Goal: Information Seeking & Learning: Learn about a topic

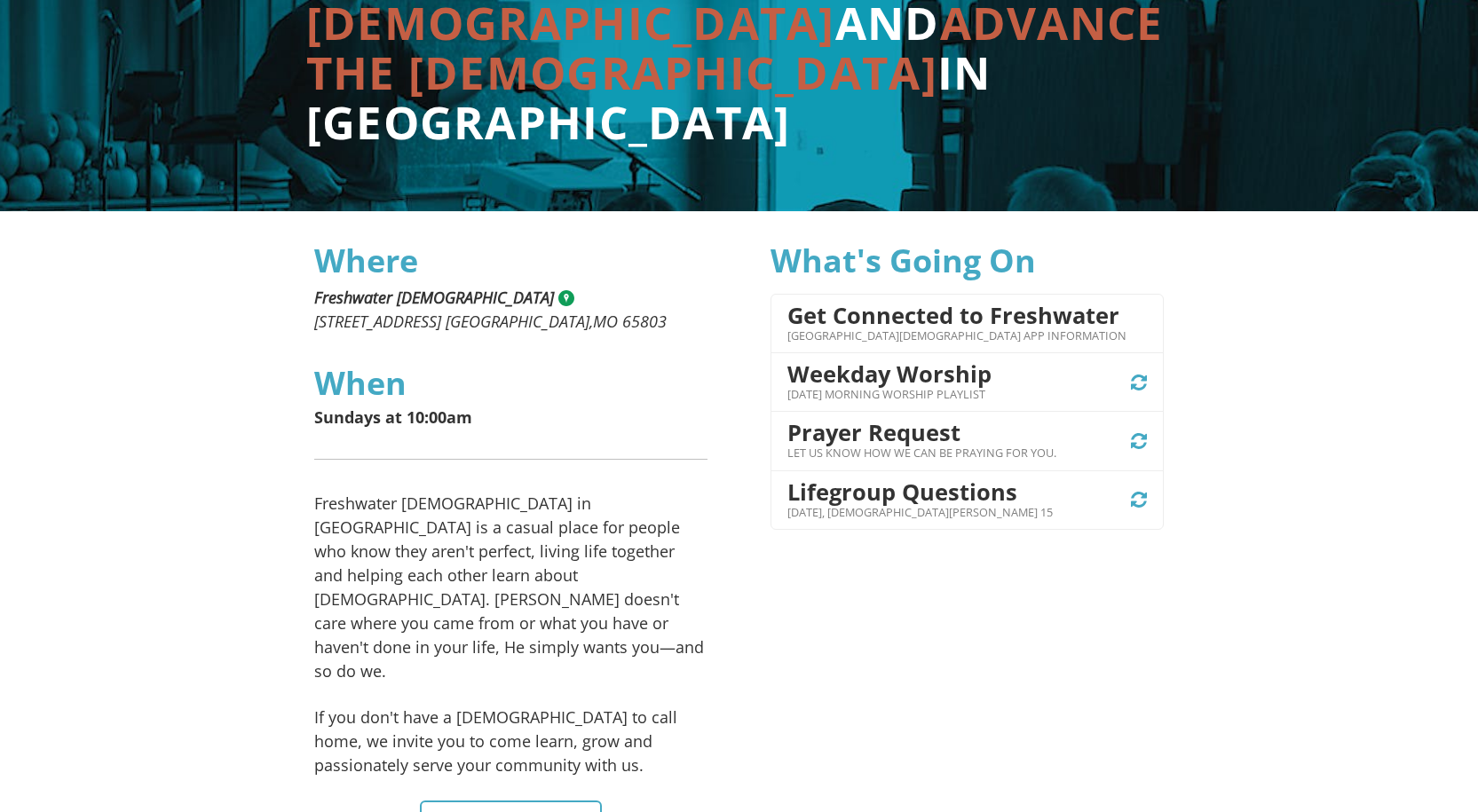
scroll to position [444, 0]
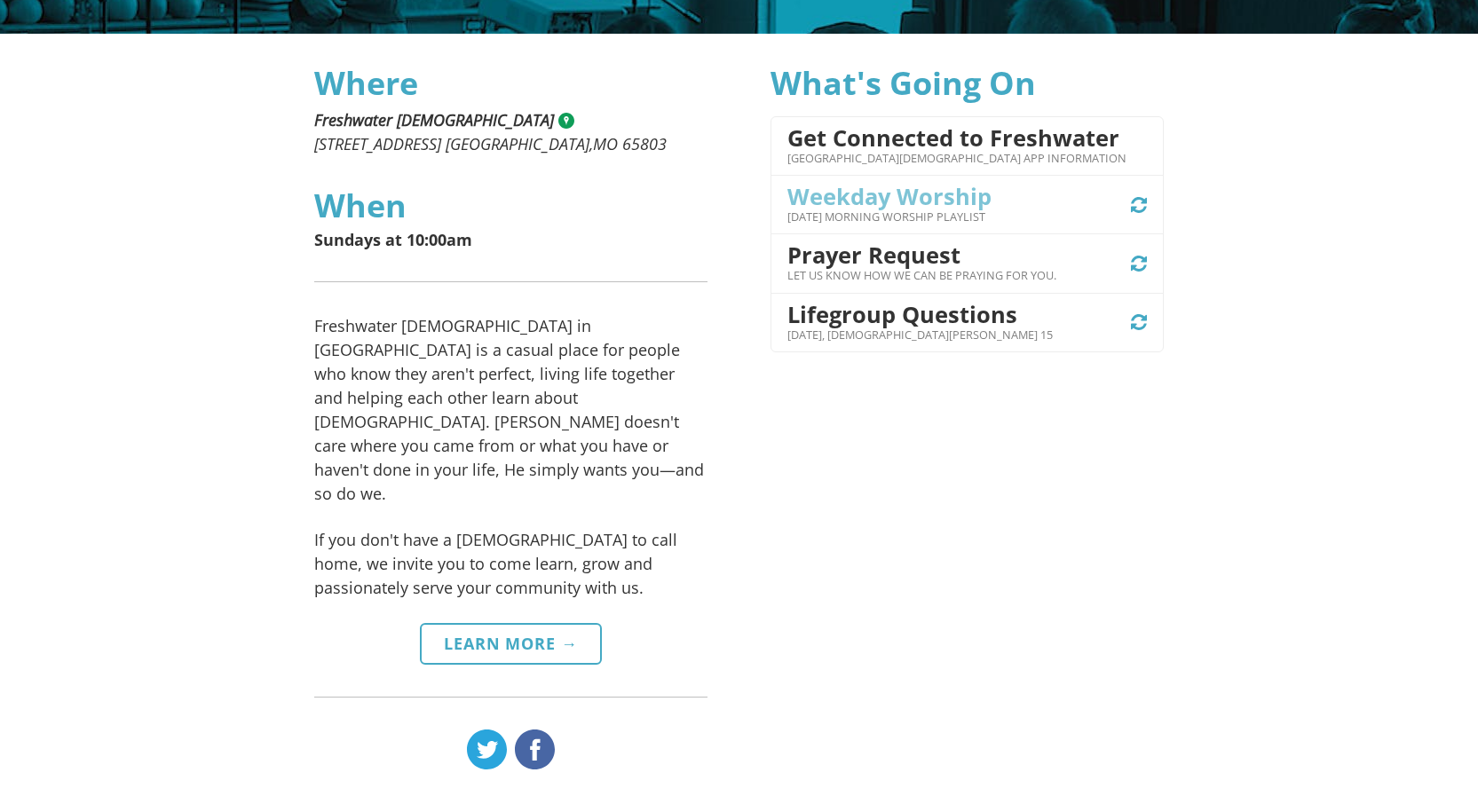
click at [939, 192] on h4 "Weekday Worship" at bounding box center [889, 196] width 204 height 25
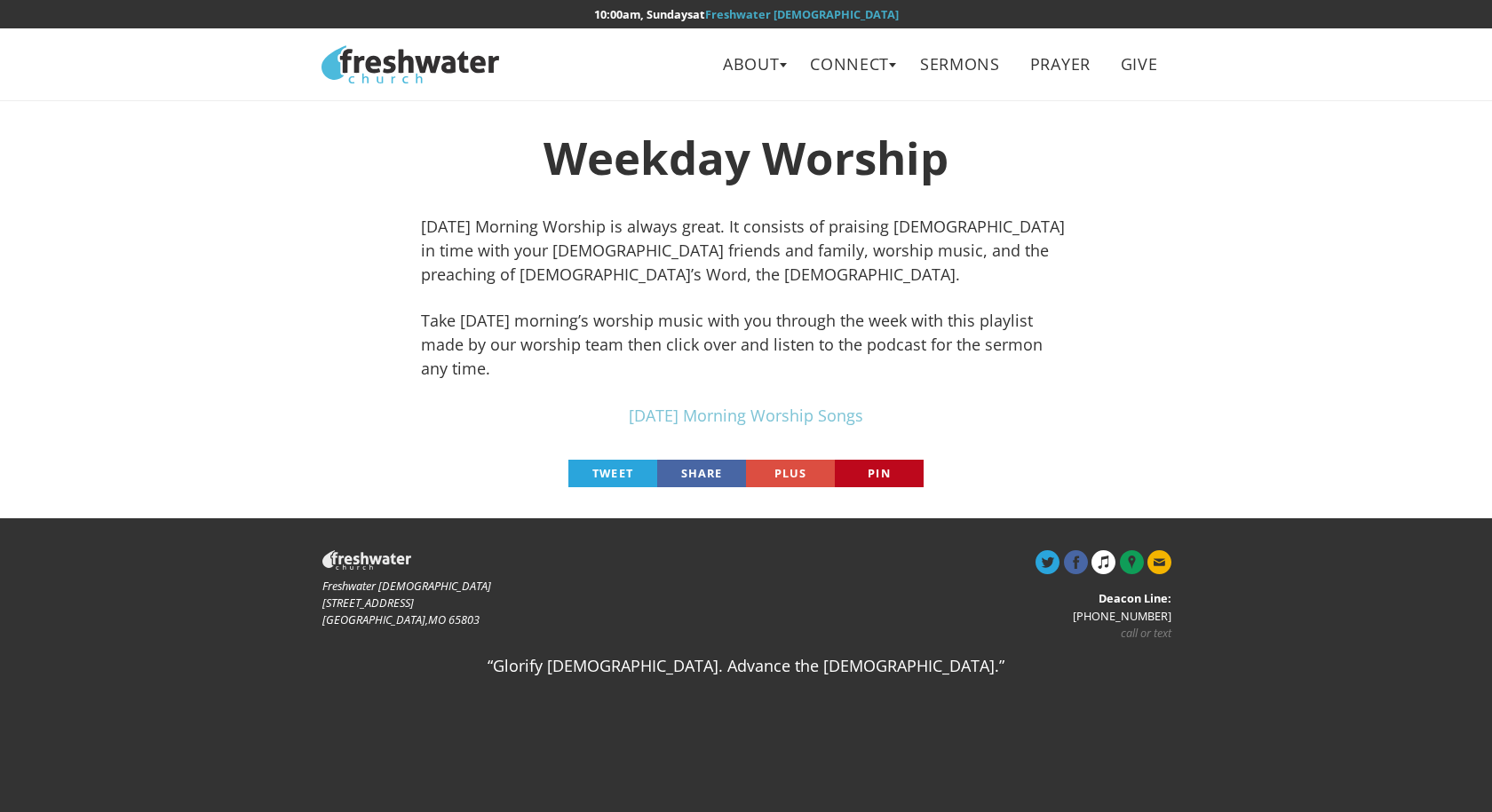
click at [792, 405] on link "Sunday Morning Worship Songs" at bounding box center [745, 415] width 234 height 21
click at [742, 62] on link "About" at bounding box center [751, 65] width 83 height 40
click at [771, 144] on link "Leadership" at bounding box center [757, 141] width 140 height 36
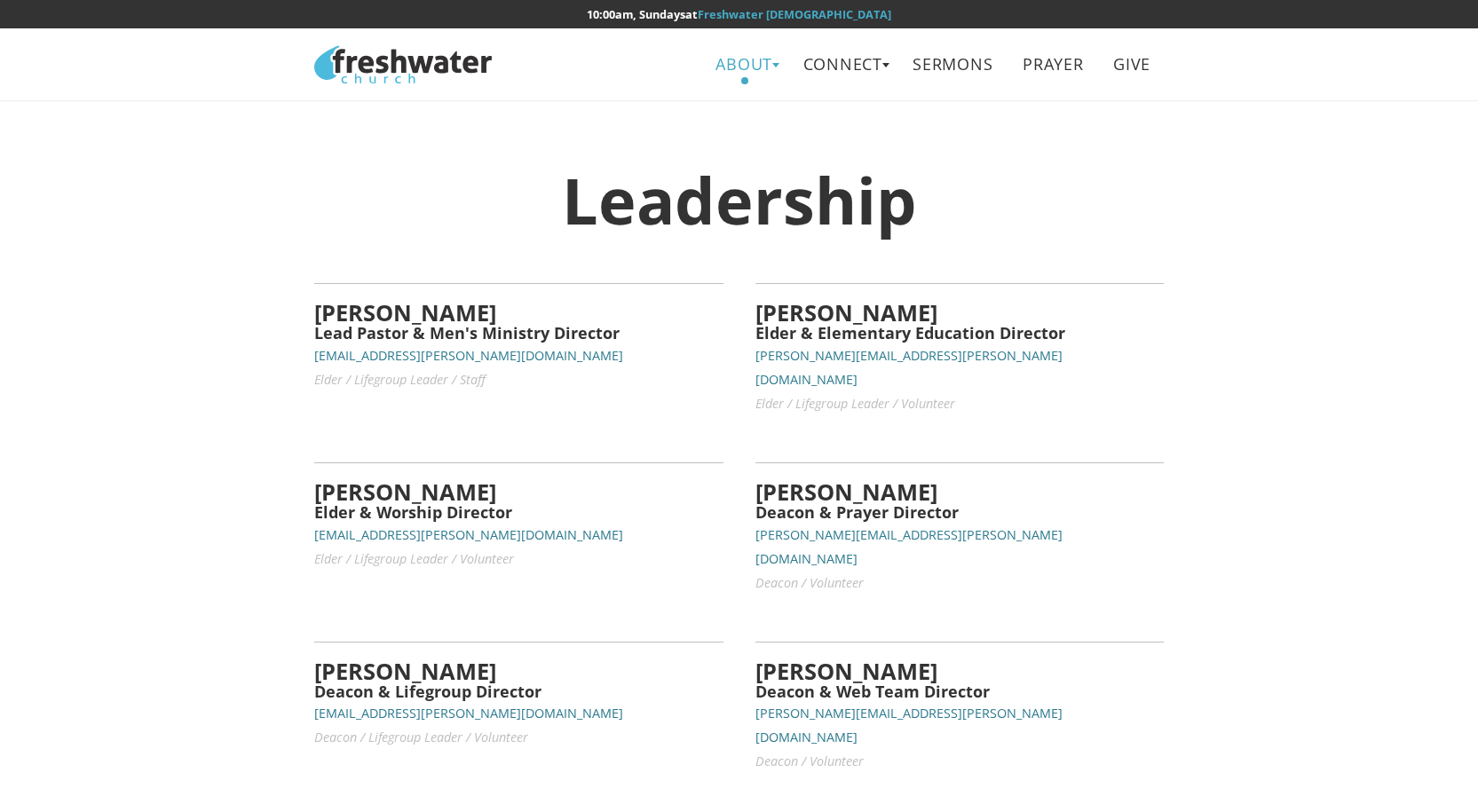
click at [747, 64] on link "About" at bounding box center [744, 65] width 83 height 40
click at [738, 103] on link "Beliefs" at bounding box center [750, 105] width 140 height 36
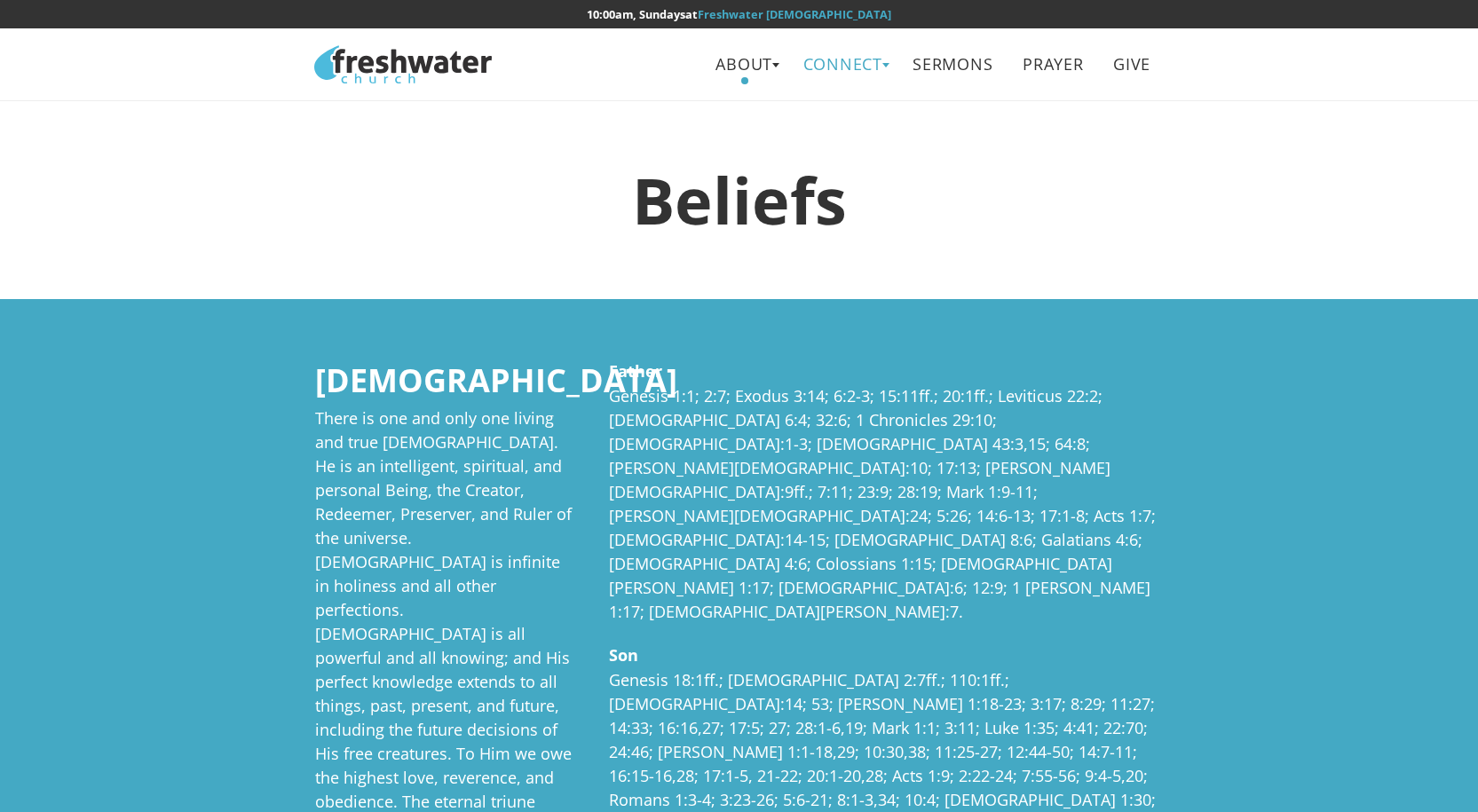
click at [857, 62] on link "Connect" at bounding box center [842, 65] width 105 height 40
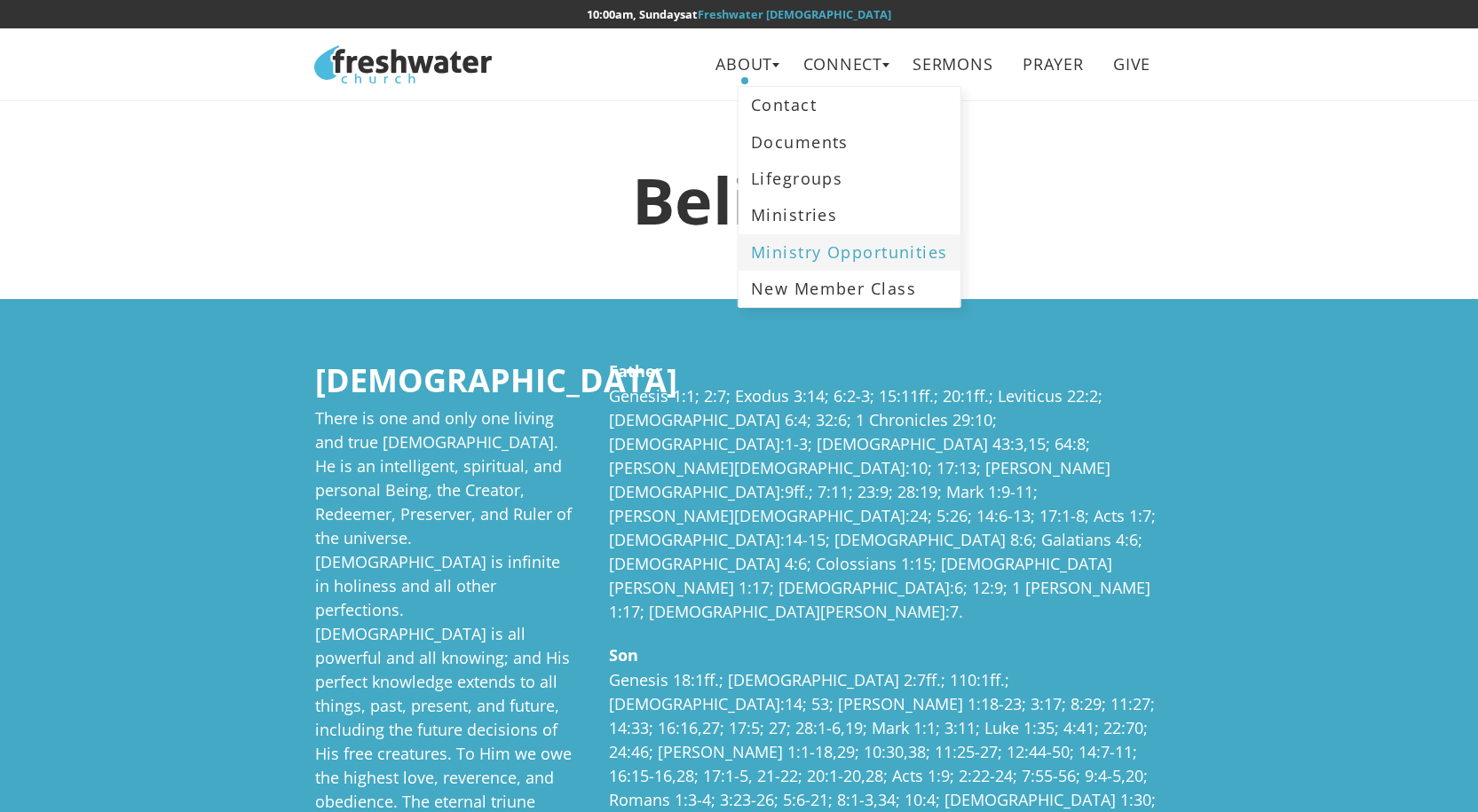
click at [831, 260] on link "Ministry Opportunities" at bounding box center [849, 252] width 222 height 36
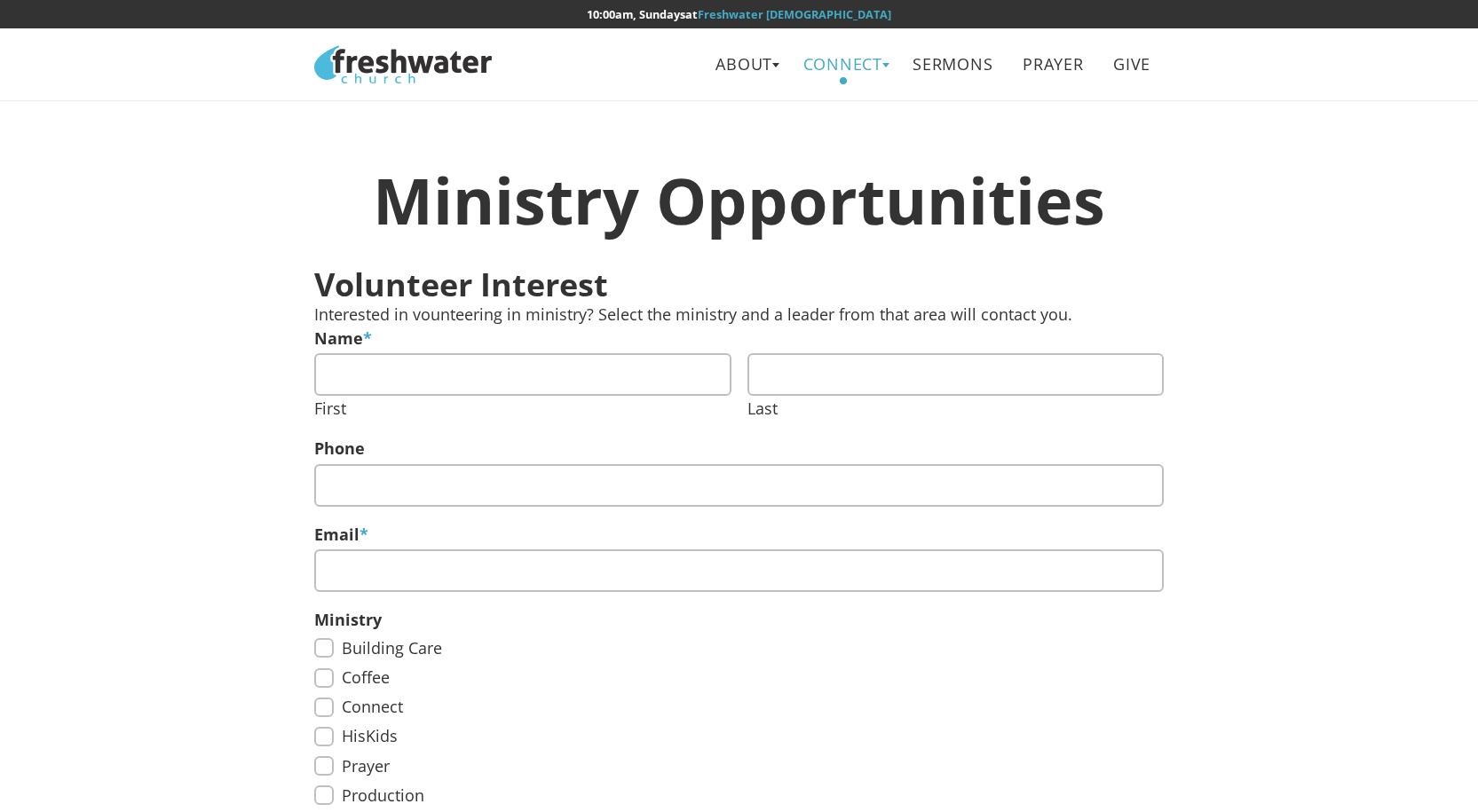
click at [855, 62] on link "Connect" at bounding box center [842, 65] width 105 height 40
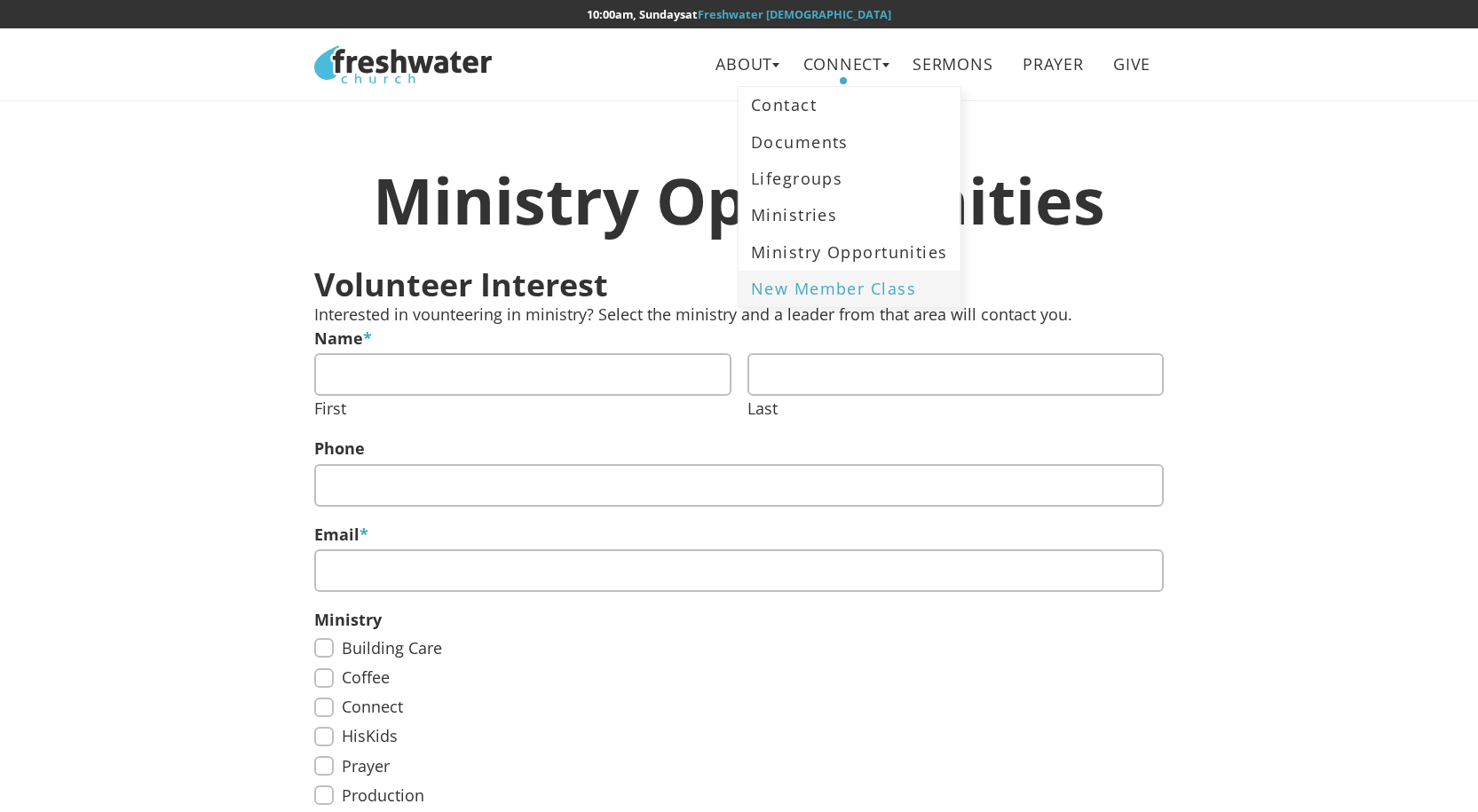
click at [820, 285] on link "New Member Class" at bounding box center [849, 288] width 222 height 36
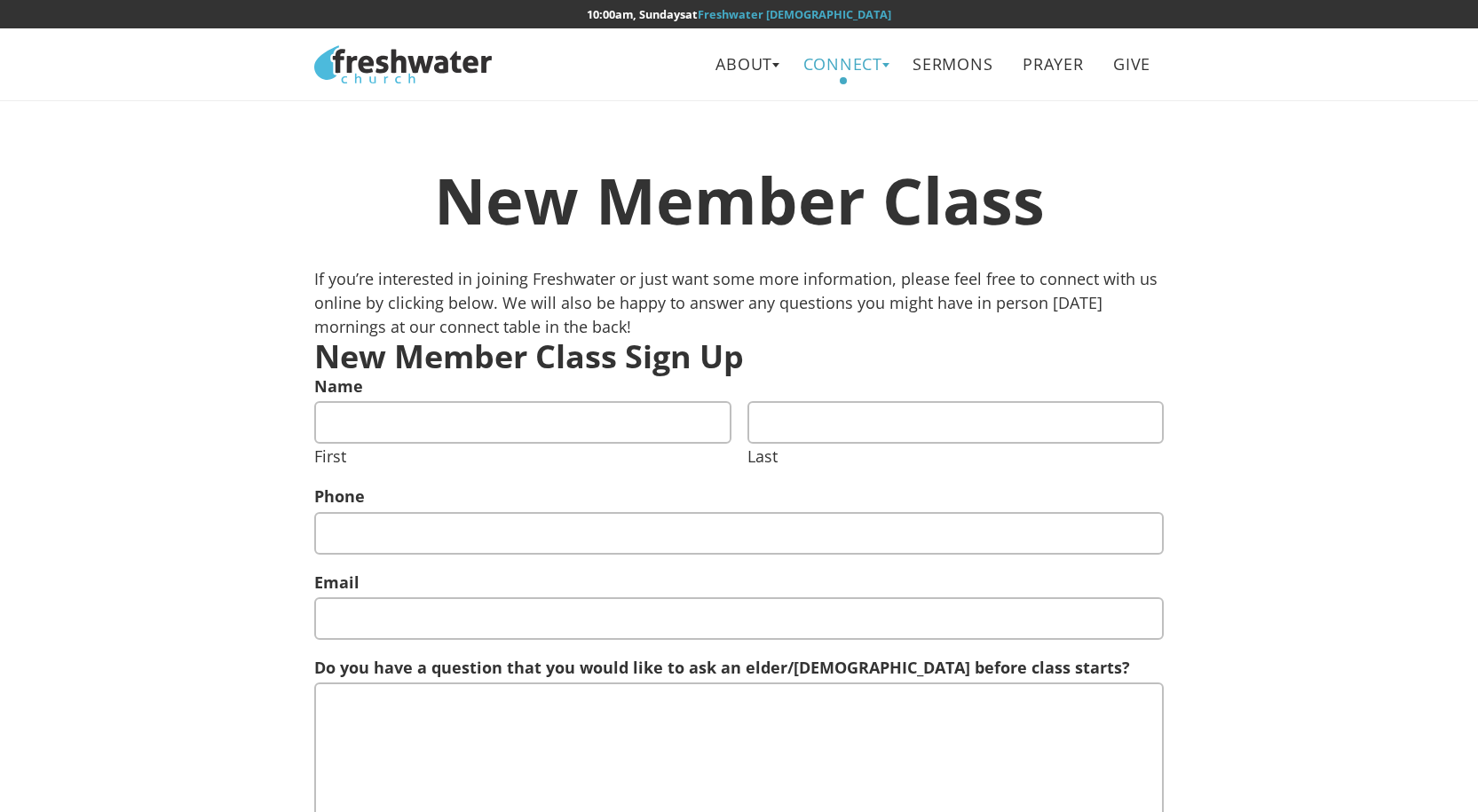
click at [830, 52] on link "Connect" at bounding box center [842, 65] width 105 height 40
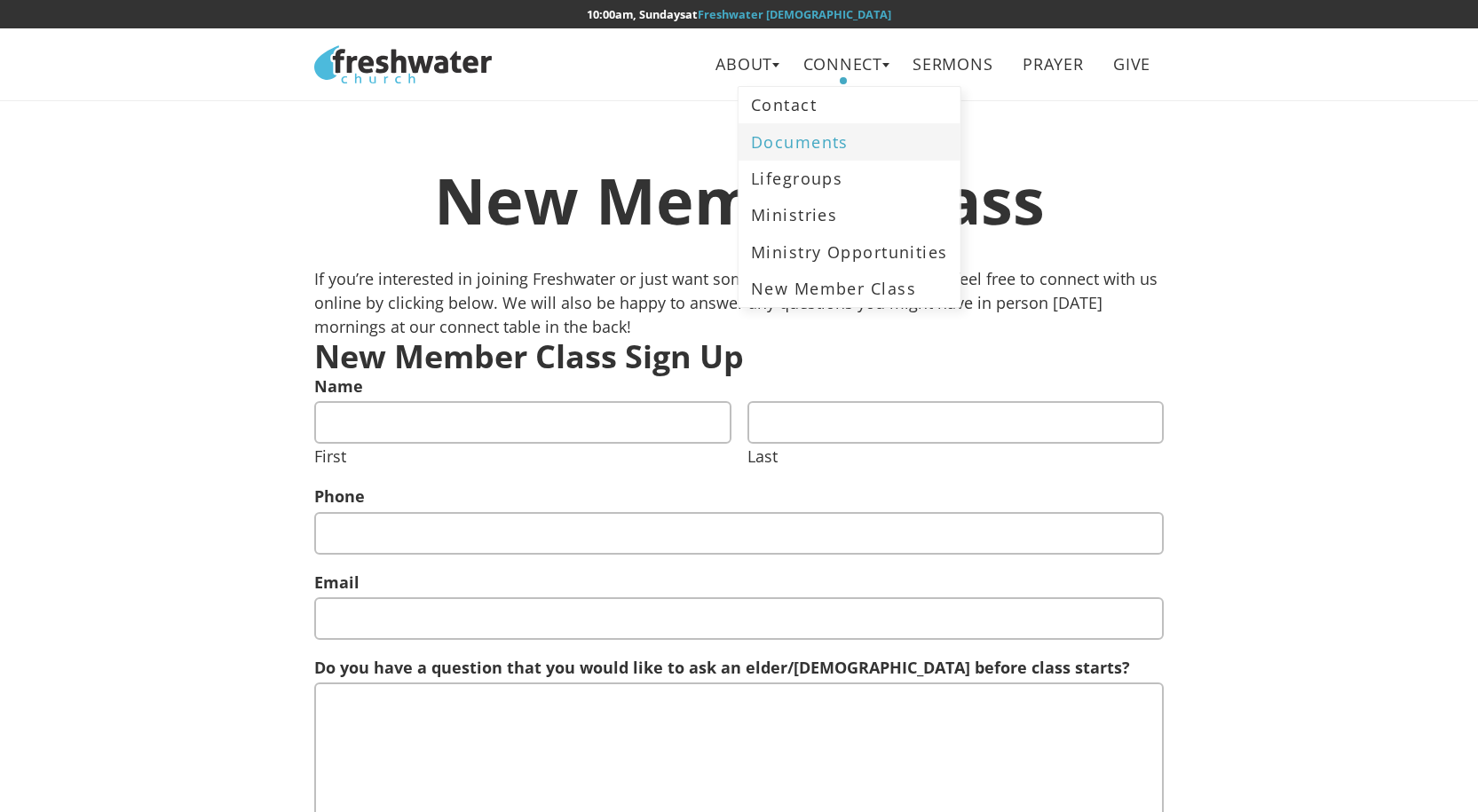
click at [828, 139] on link "Documents" at bounding box center [849, 141] width 222 height 36
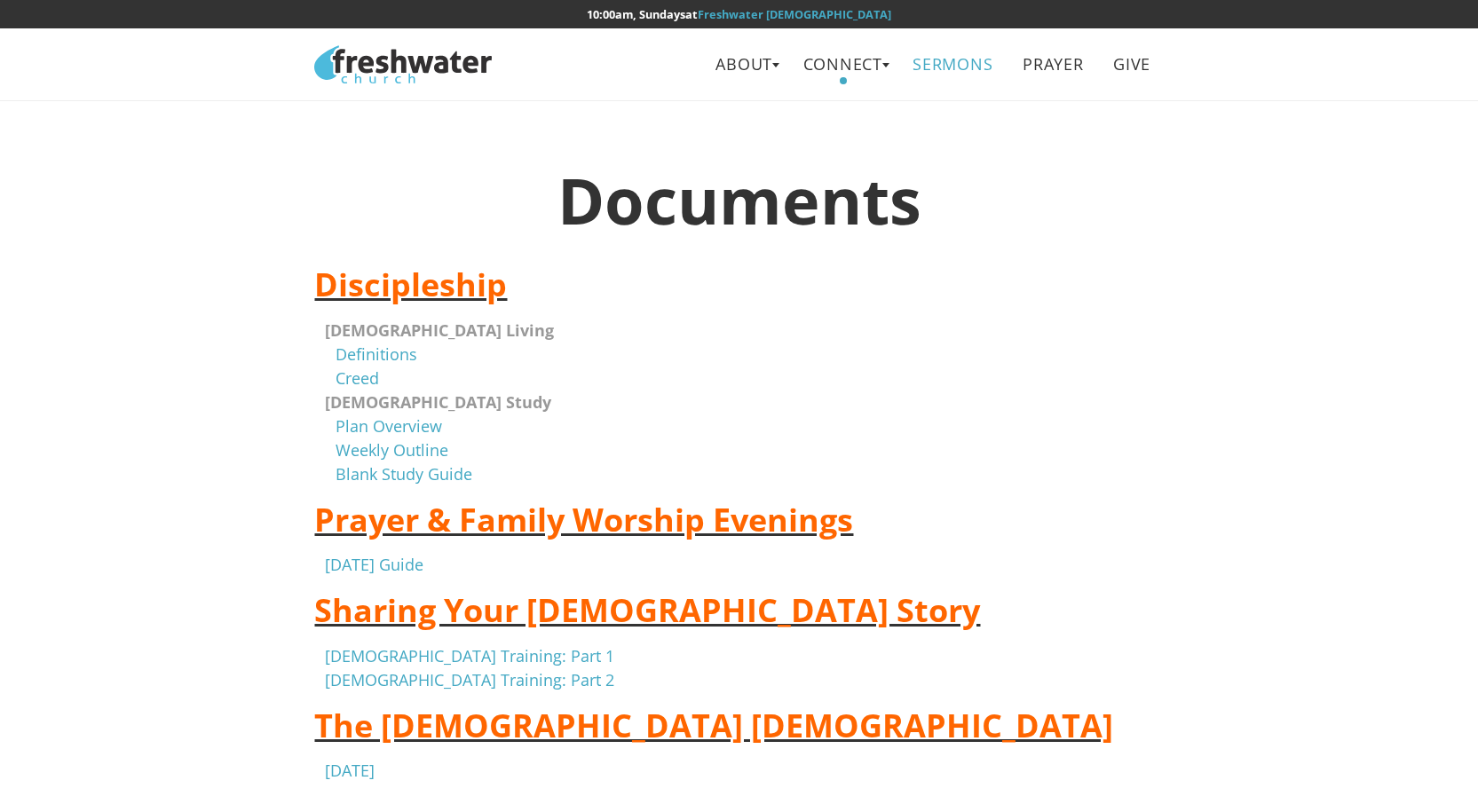
click at [946, 65] on link "Sermons" at bounding box center [952, 65] width 105 height 40
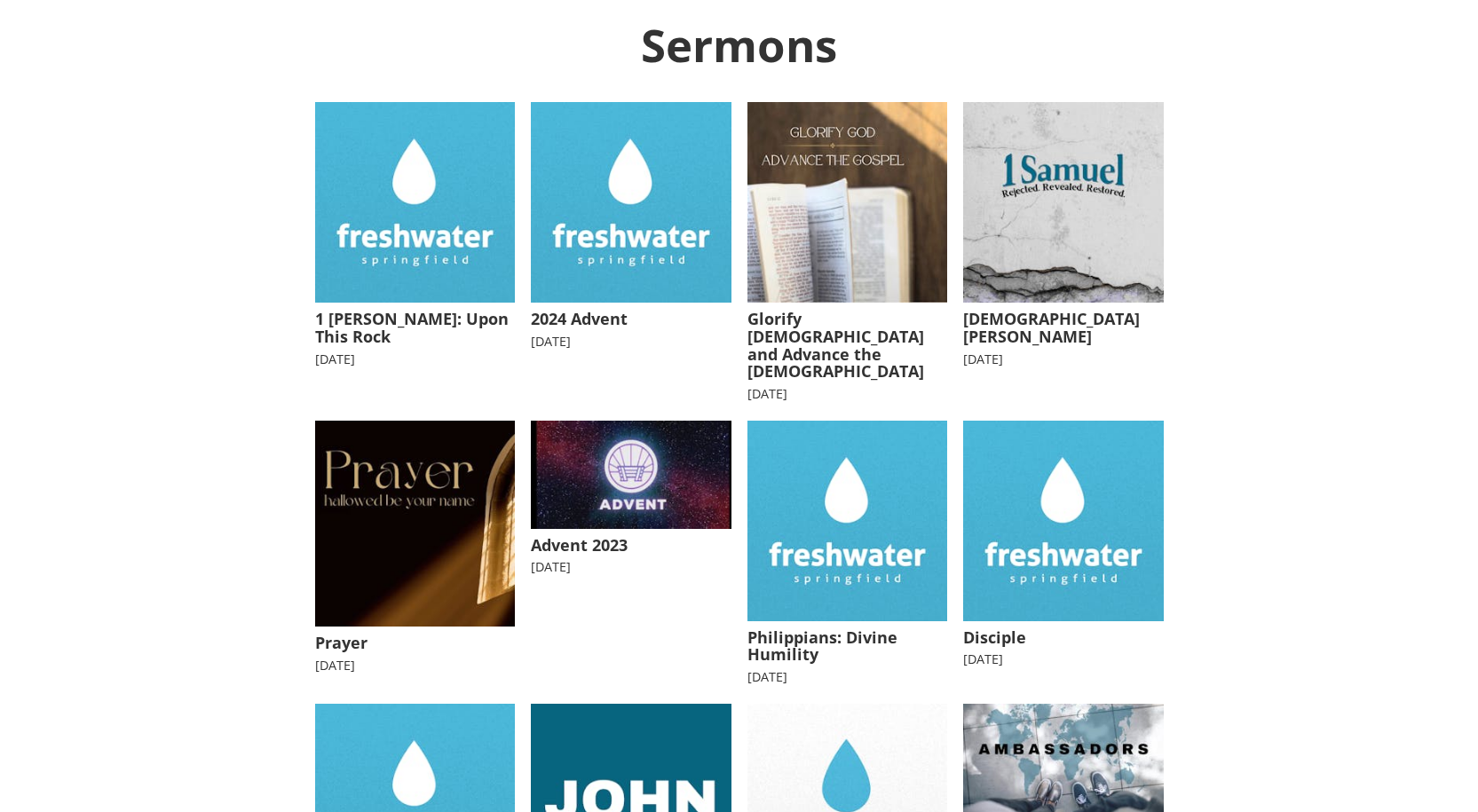
scroll to position [267, 0]
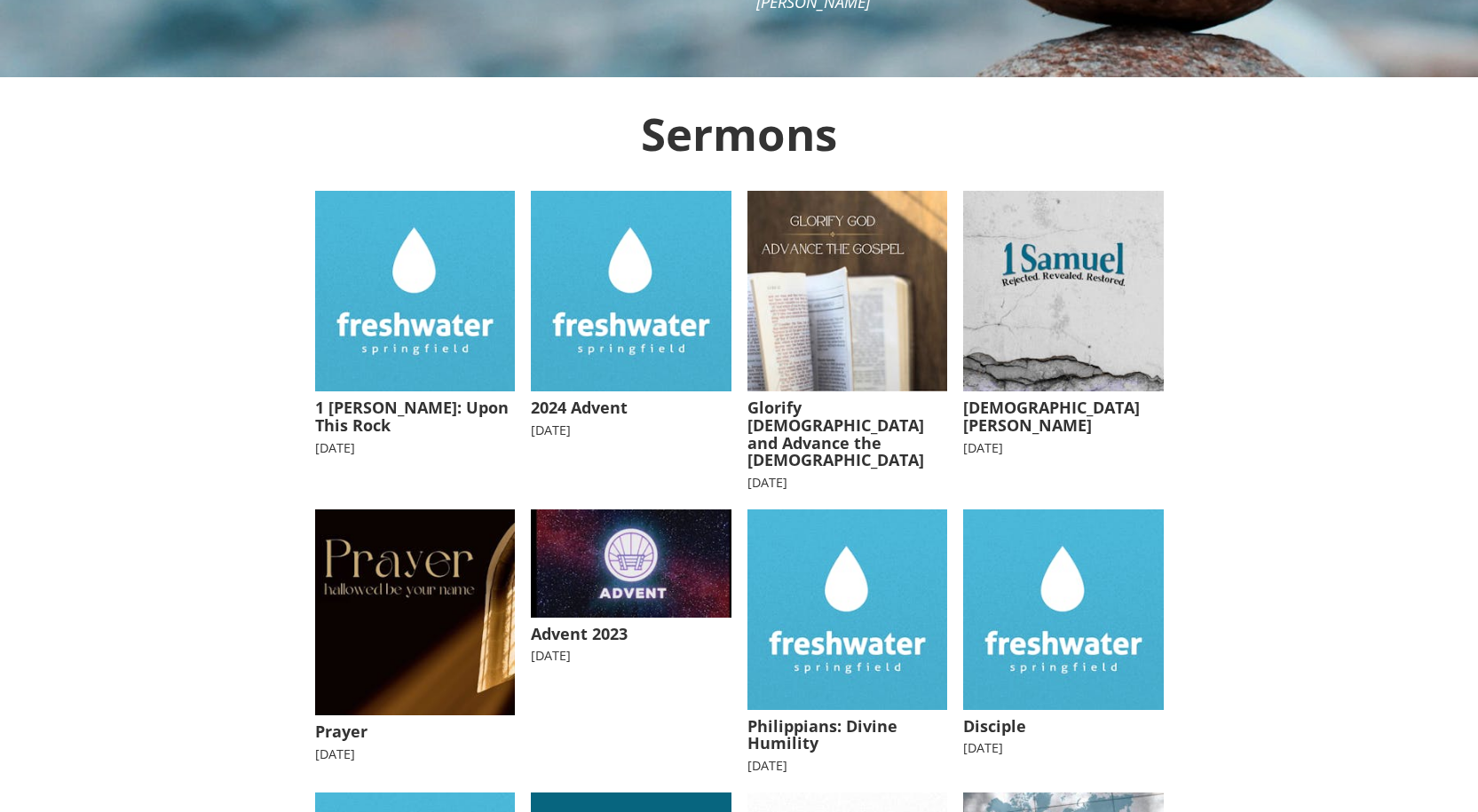
click at [357, 351] on img at bounding box center [415, 290] width 200 height 200
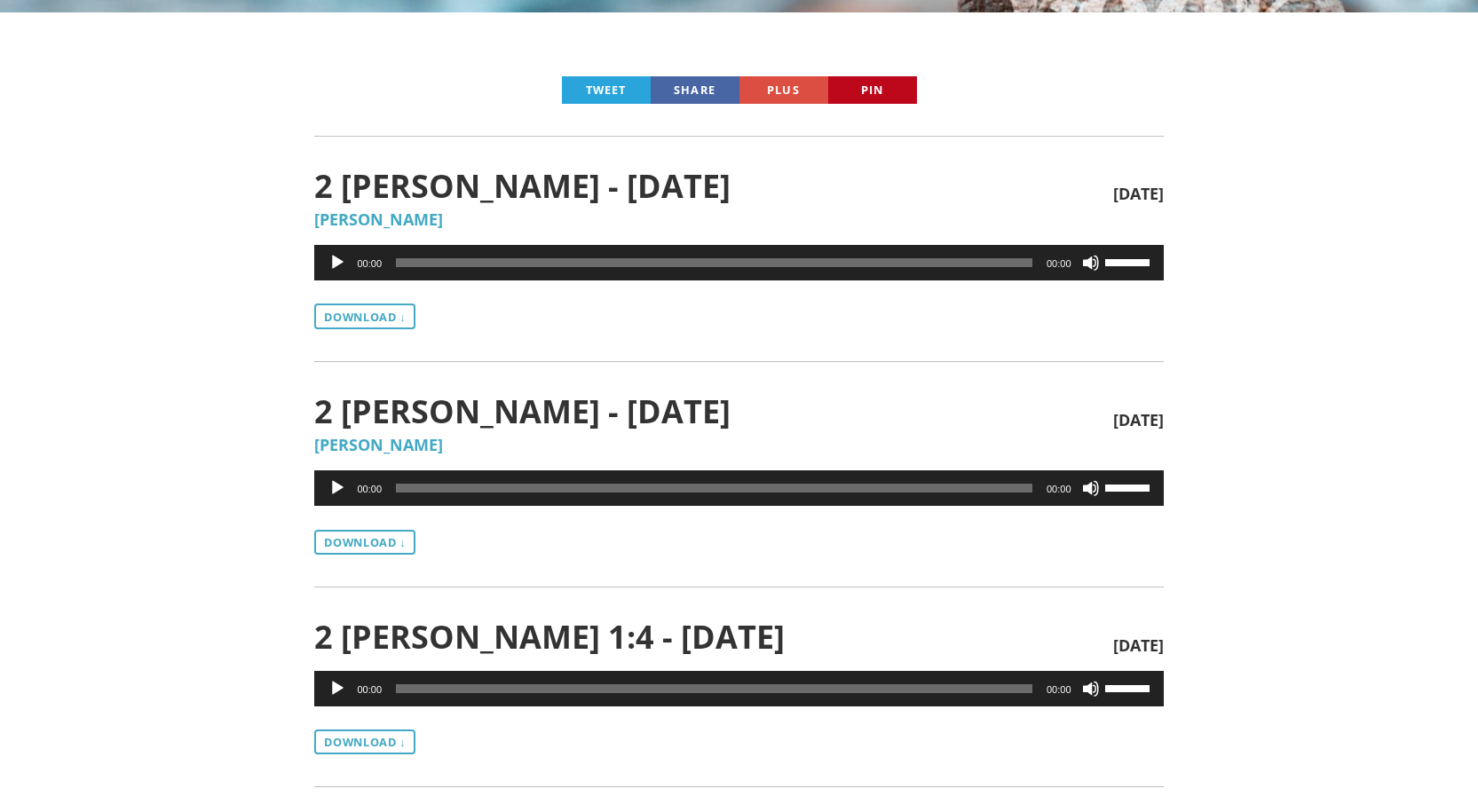
scroll to position [355, 0]
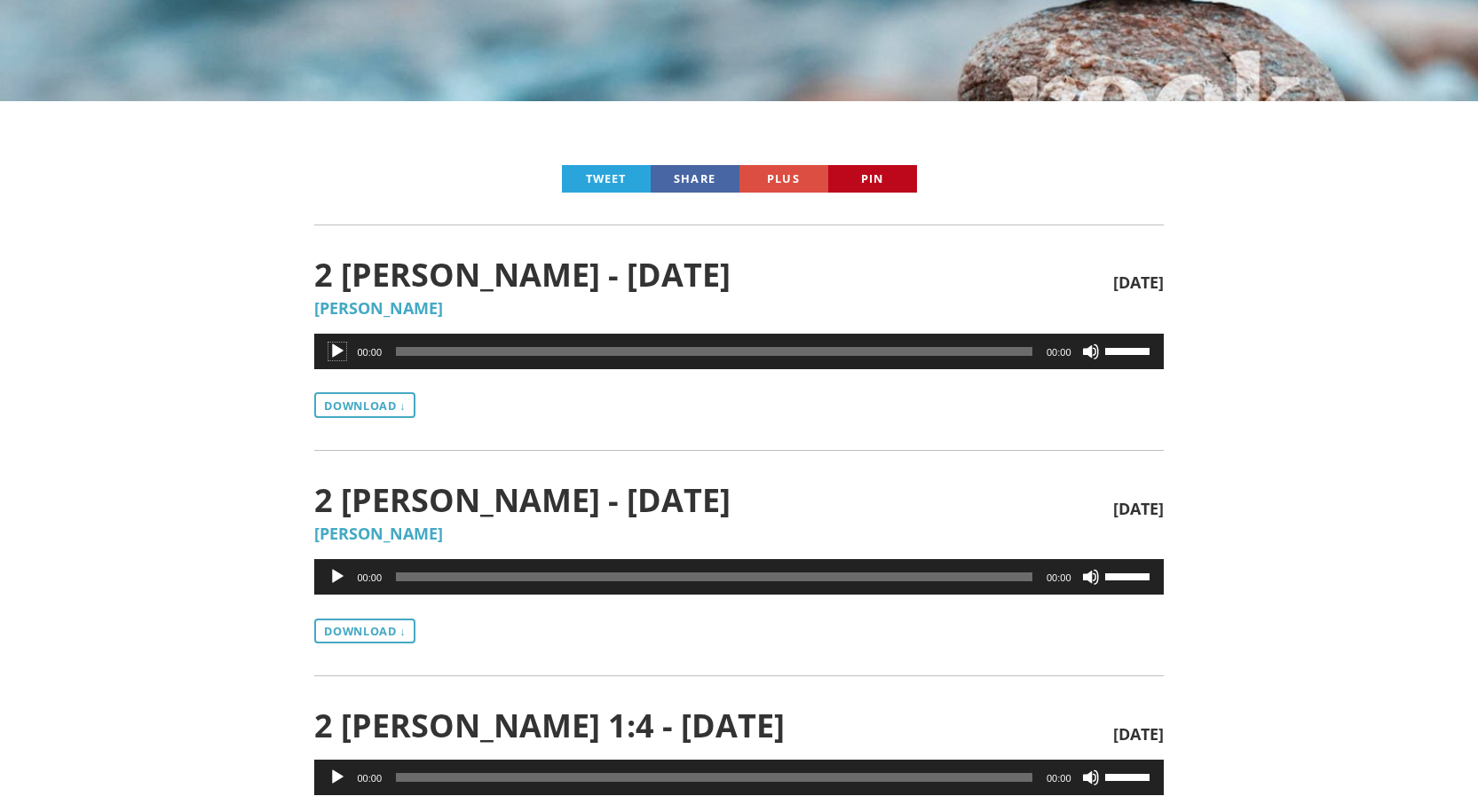
click at [330, 350] on button "Play" at bounding box center [337, 351] width 18 height 18
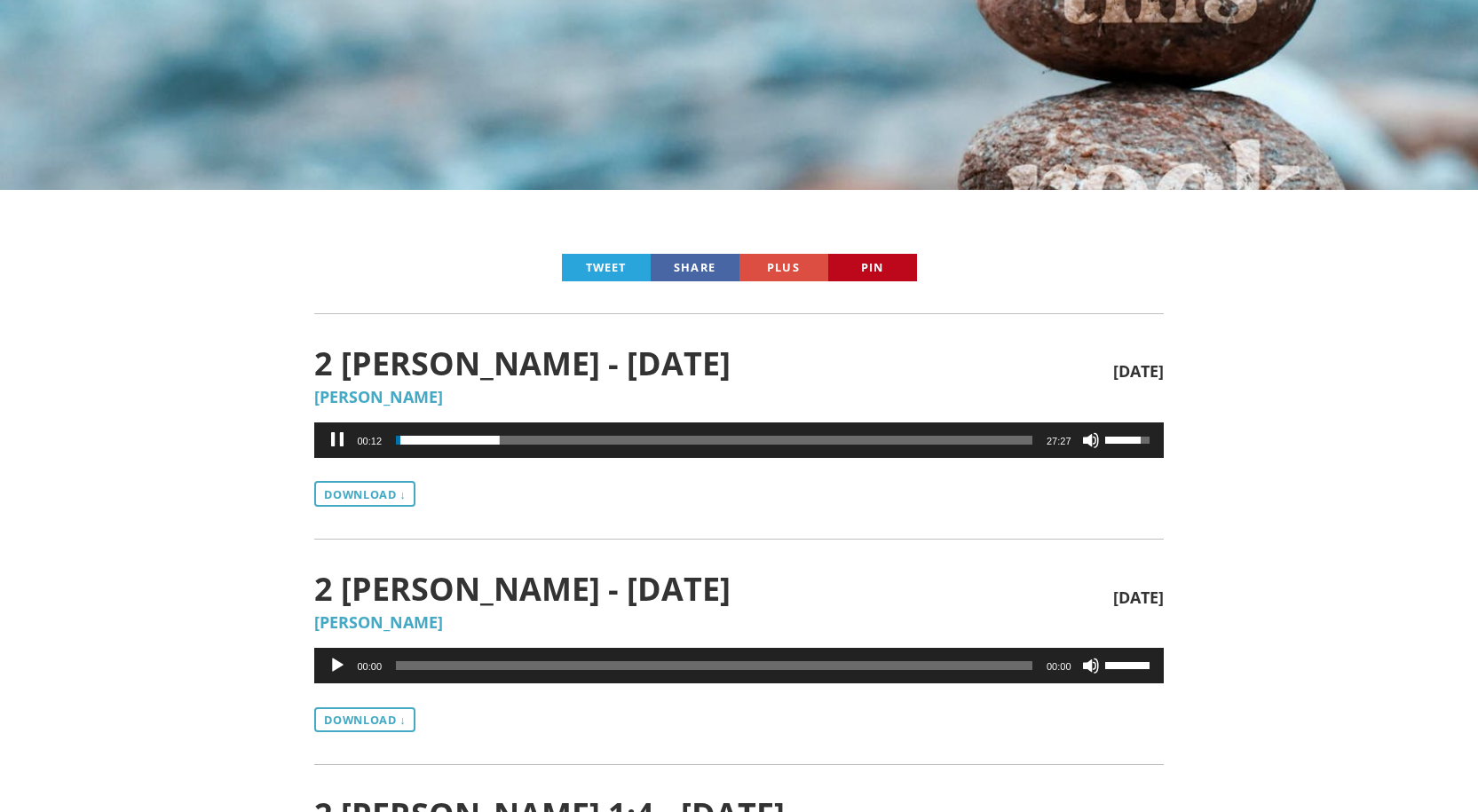
scroll to position [177, 0]
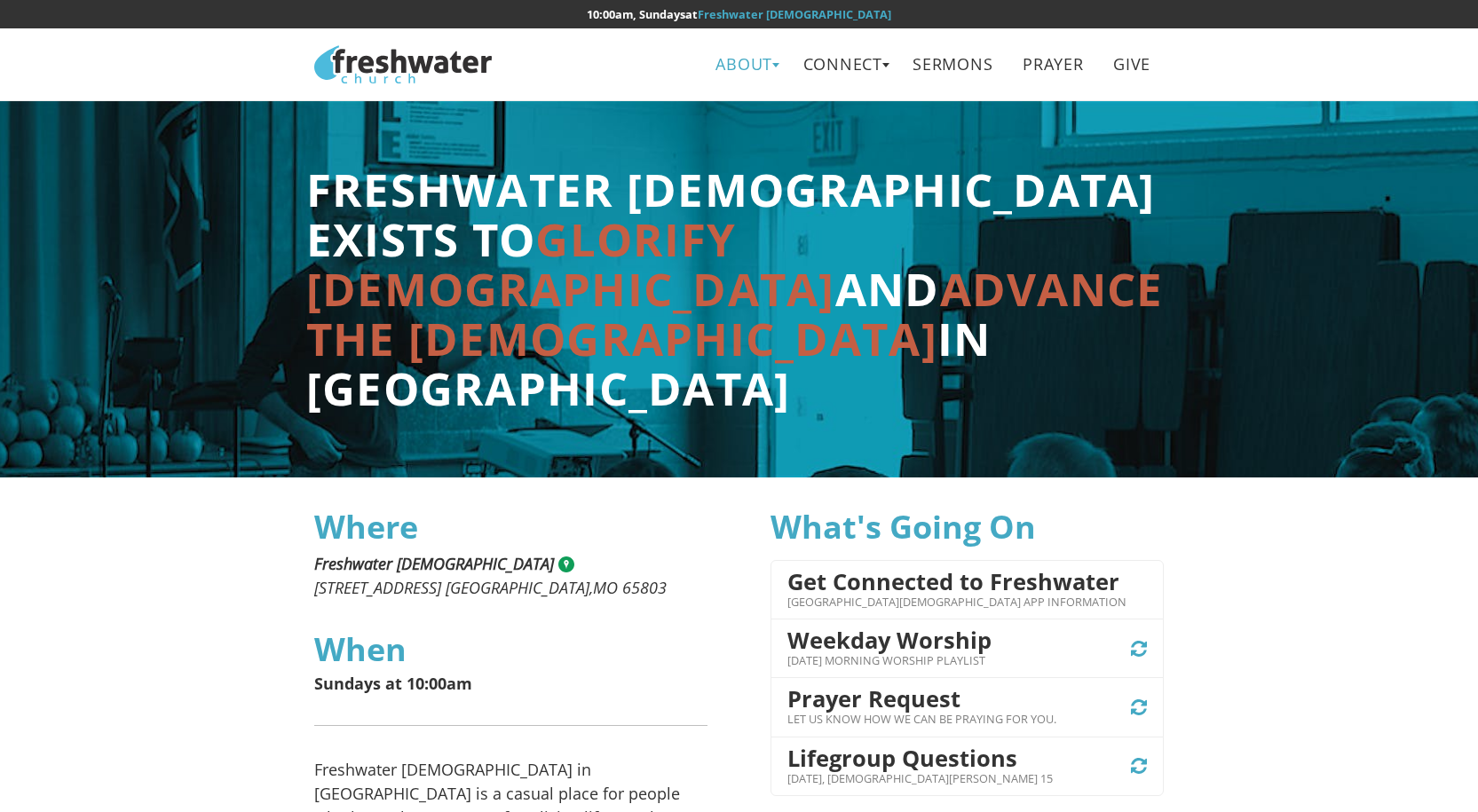
click at [763, 65] on link "About" at bounding box center [744, 65] width 83 height 40
click at [745, 151] on link "Leadership" at bounding box center [750, 141] width 140 height 36
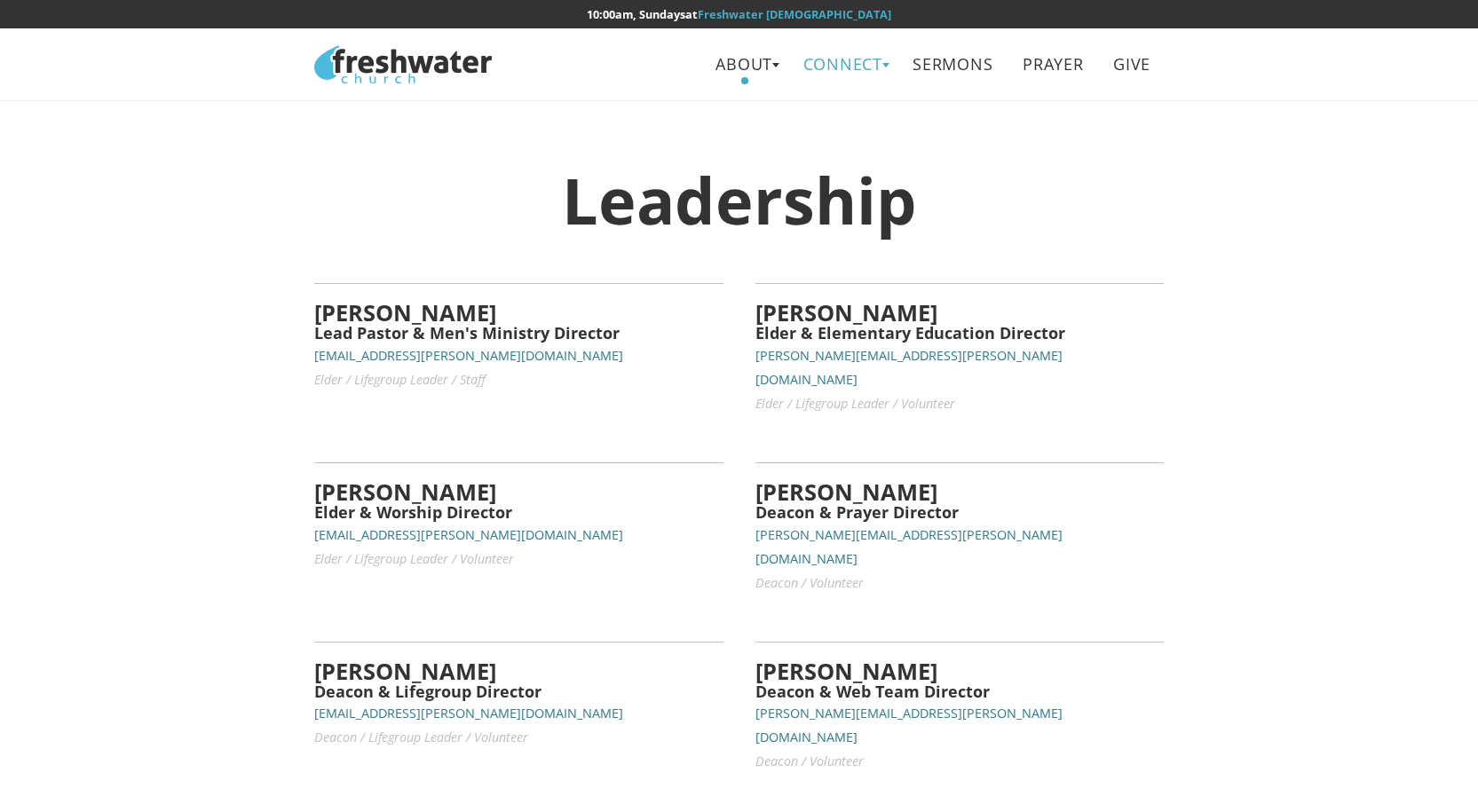
click at [821, 71] on link "Connect" at bounding box center [842, 65] width 105 height 40
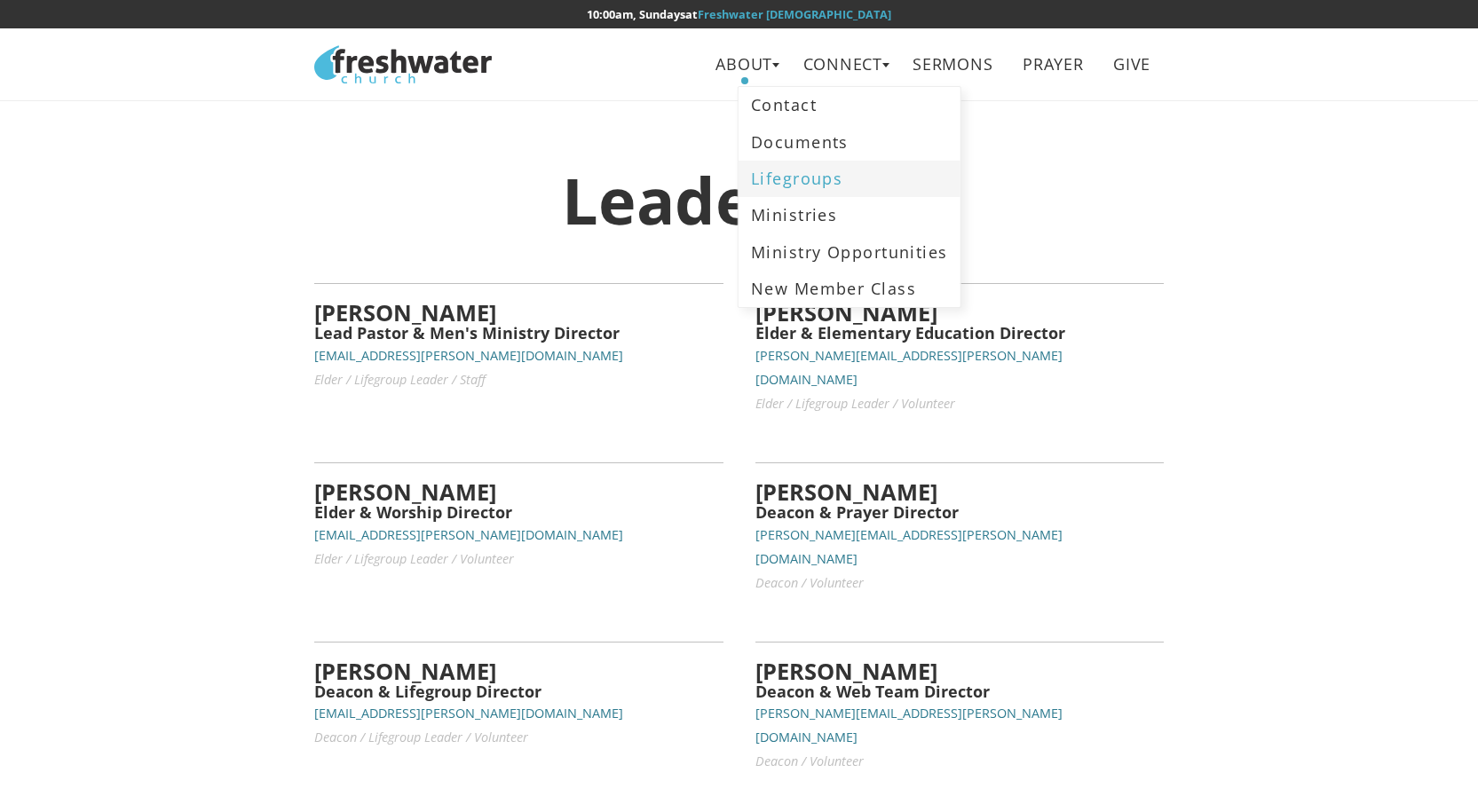
click at [802, 180] on link "Lifegroups" at bounding box center [849, 178] width 222 height 36
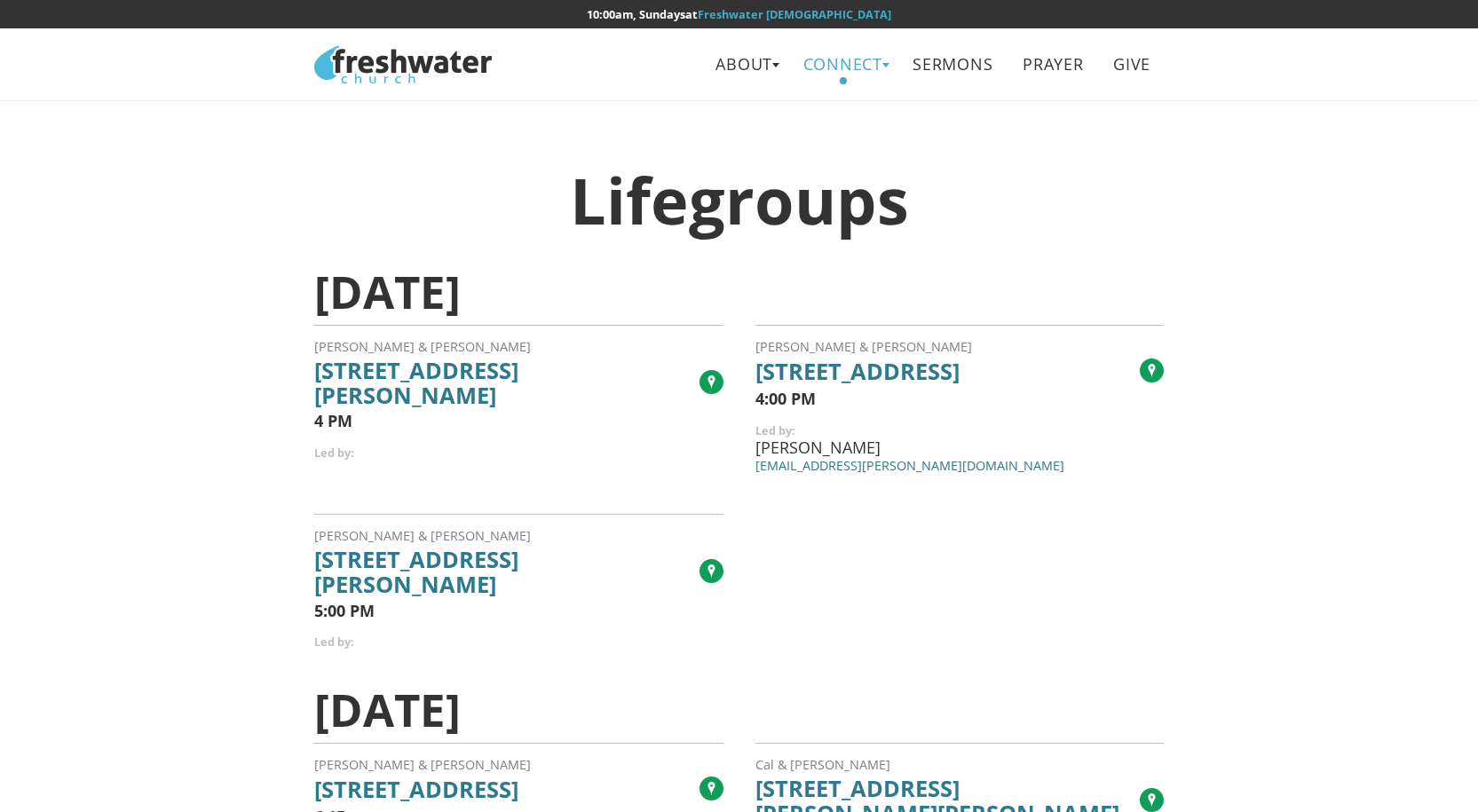
click at [852, 64] on link "Connect" at bounding box center [842, 65] width 105 height 40
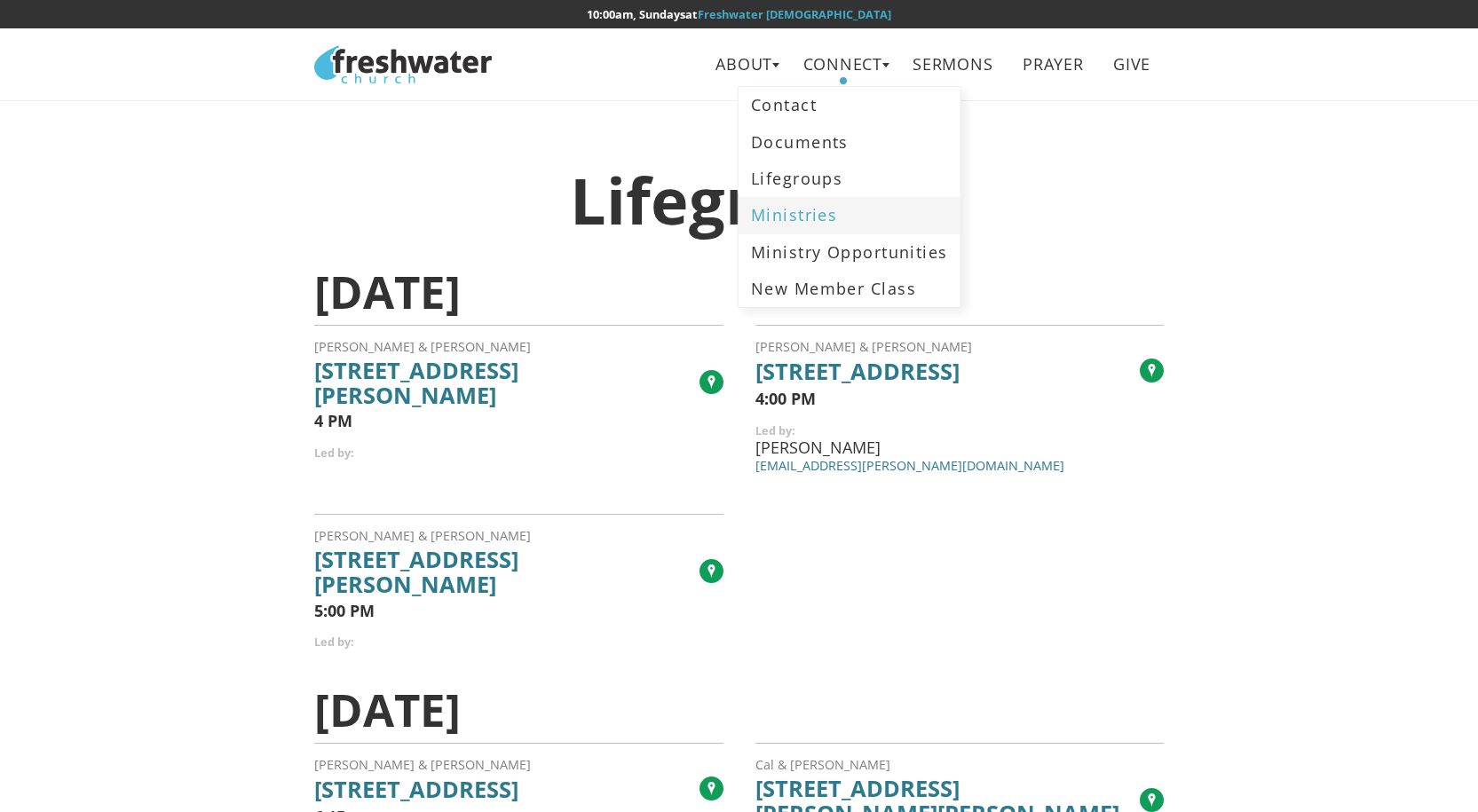
click at [804, 218] on link "Ministries" at bounding box center [849, 215] width 222 height 36
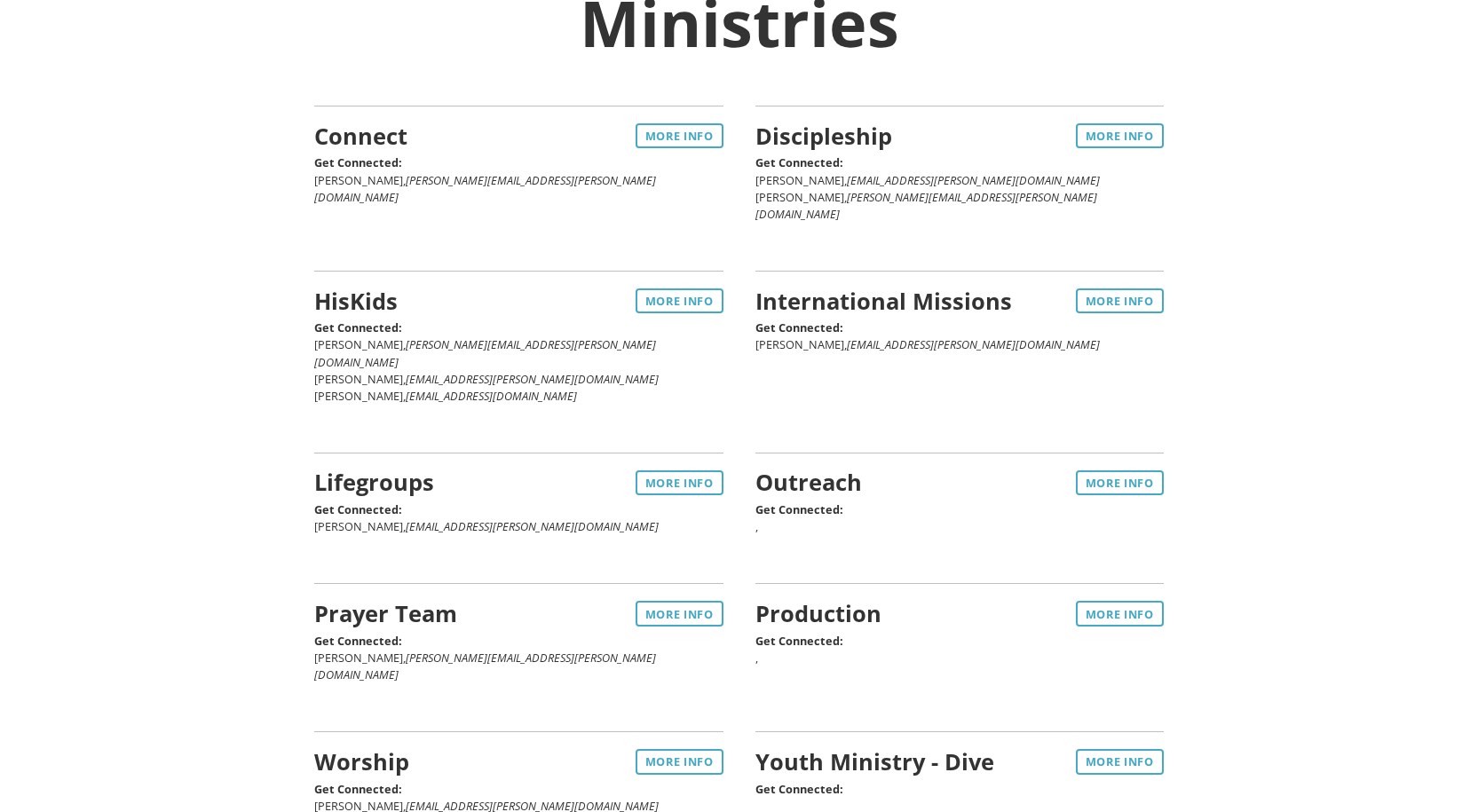
scroll to position [355, 0]
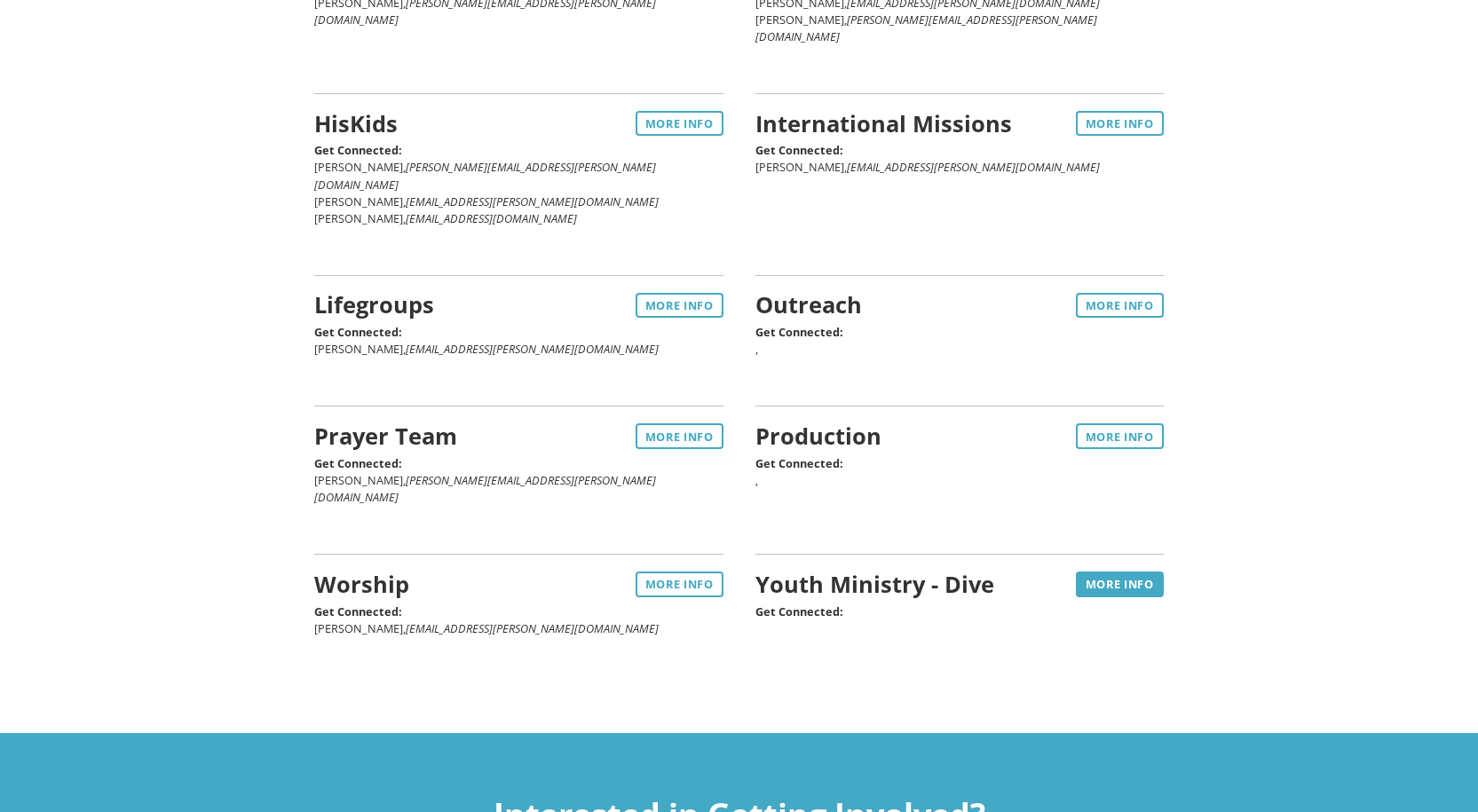
click at [1113, 571] on link "More Info" at bounding box center [1119, 583] width 88 height 25
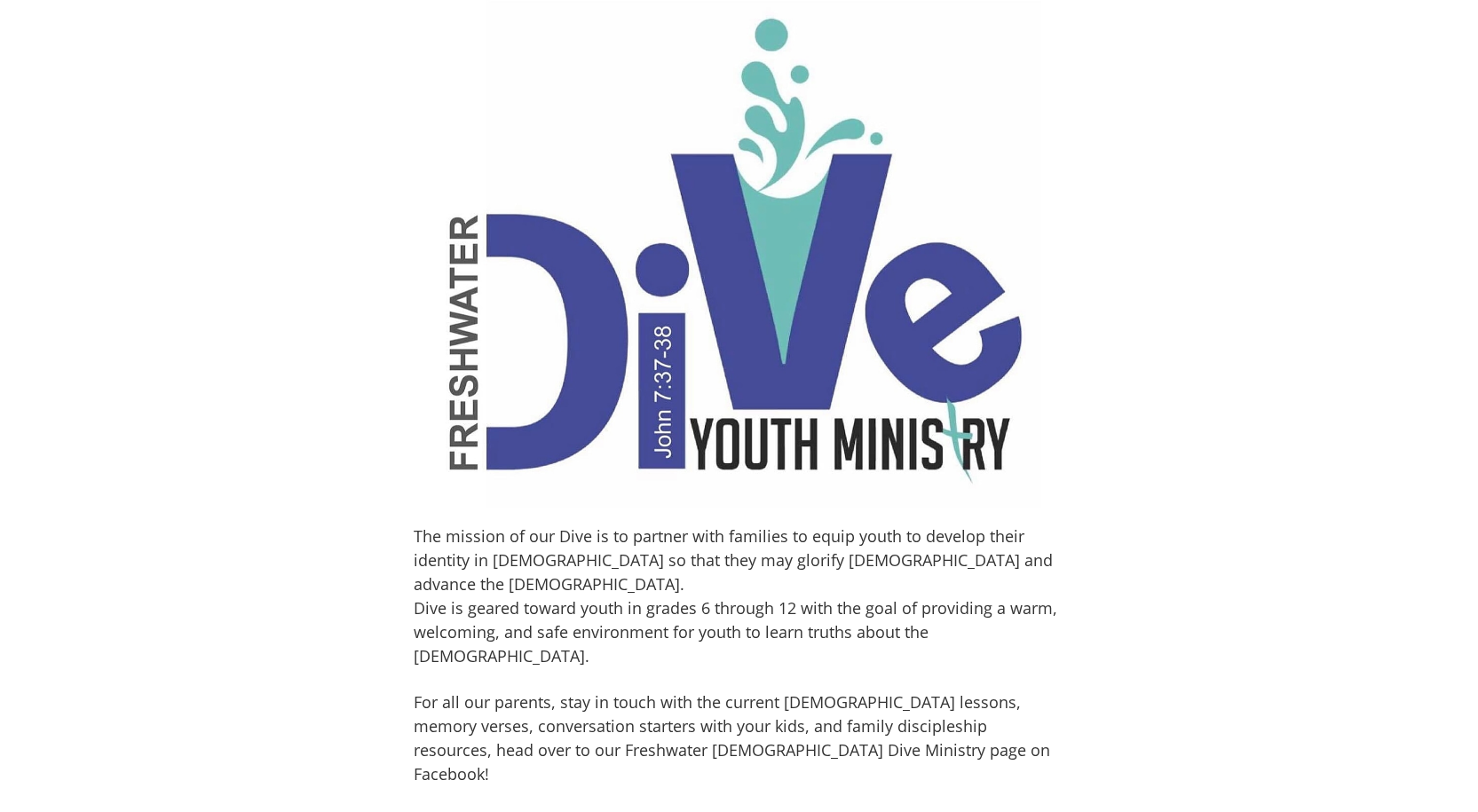
scroll to position [532, 0]
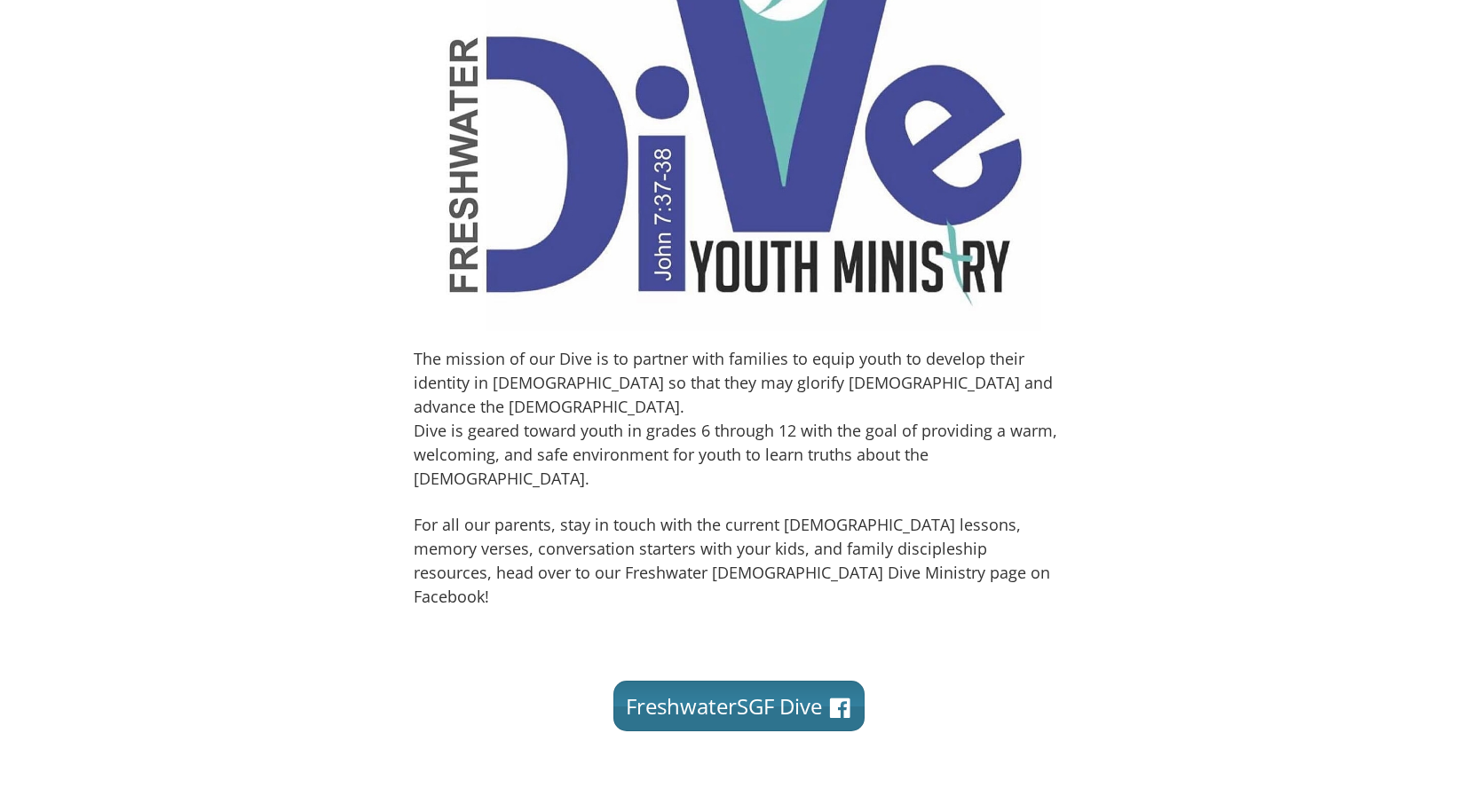
click at [711, 680] on link "FreshwaterSGF Dive" at bounding box center [738, 705] width 251 height 50
click at [719, 680] on link "FreshwaterSGF Dive" at bounding box center [738, 705] width 251 height 50
